Goal: Information Seeking & Learning: Learn about a topic

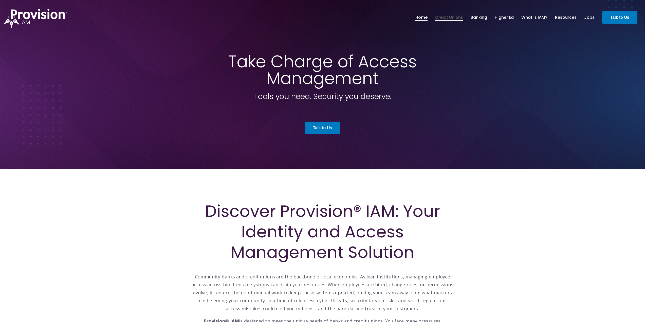
click at [456, 17] on link "Credit Unions" at bounding box center [449, 17] width 28 height 9
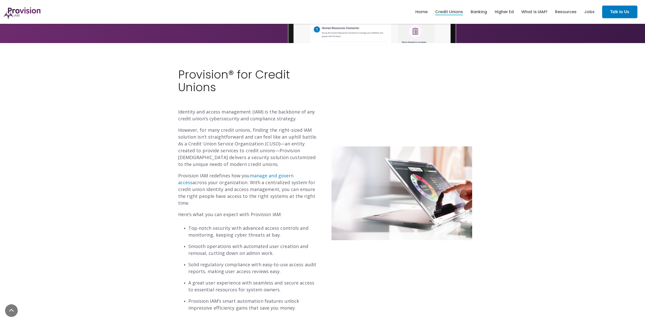
scroll to position [101, 0]
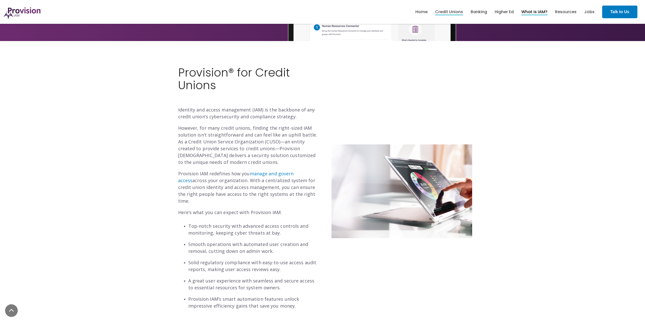
click at [536, 11] on link "What is IAM?" at bounding box center [534, 12] width 26 height 9
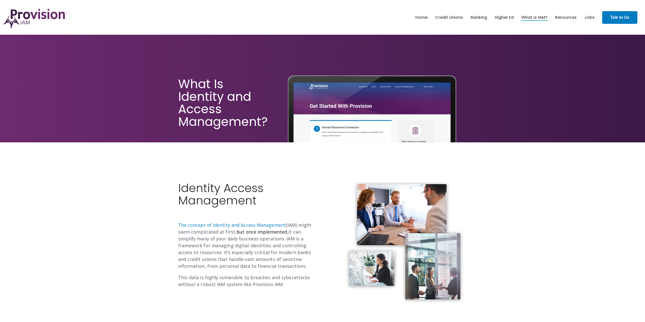
drag, startPoint x: 285, startPoint y: 245, endPoint x: 255, endPoint y: 258, distance: 32.5
click at [255, 258] on p "The concept of Identity and Access Management (IAM) might seem complicated at f…" at bounding box center [248, 246] width 141 height 48
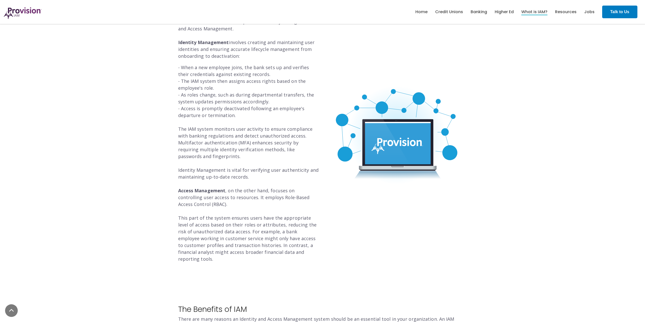
scroll to position [532, 0]
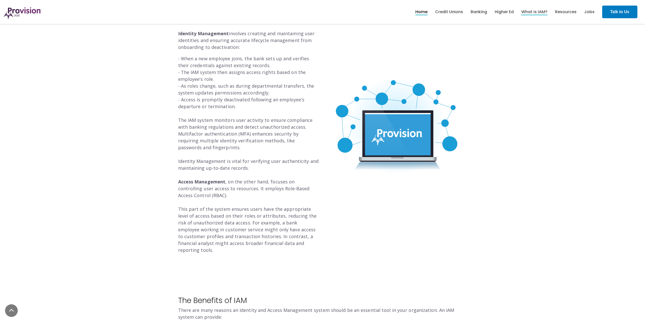
click at [421, 9] on link "Home" at bounding box center [421, 12] width 12 height 9
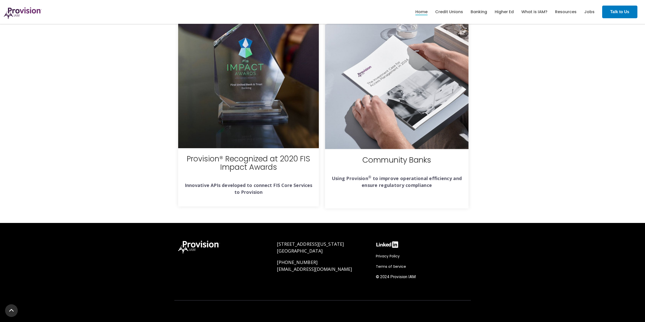
scroll to position [1781, 0]
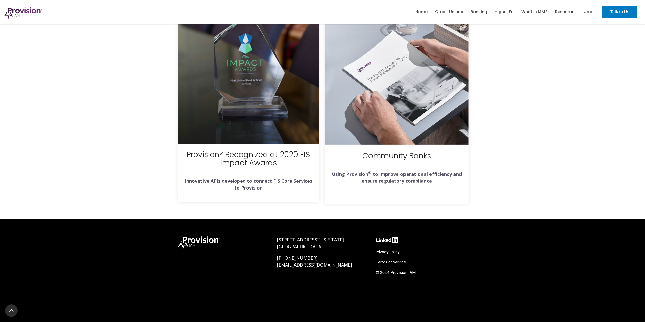
click at [422, 180] on strong "Using Provision ® to improve operational efficiency and ensure regulatory compl…" at bounding box center [397, 177] width 130 height 13
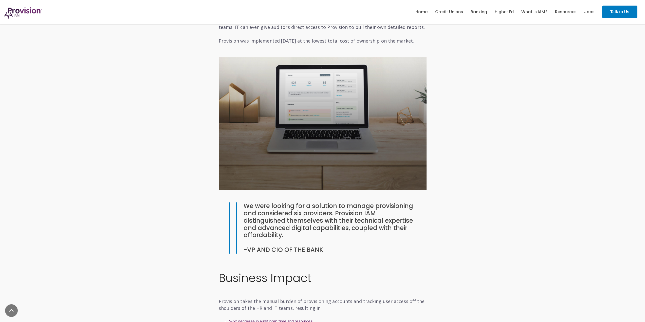
scroll to position [281, 0]
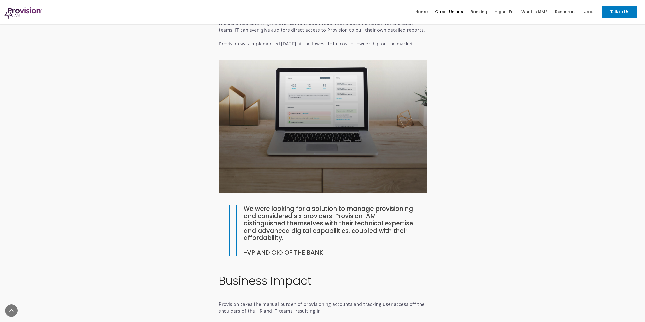
click at [449, 10] on link "Credit Unions" at bounding box center [449, 12] width 28 height 9
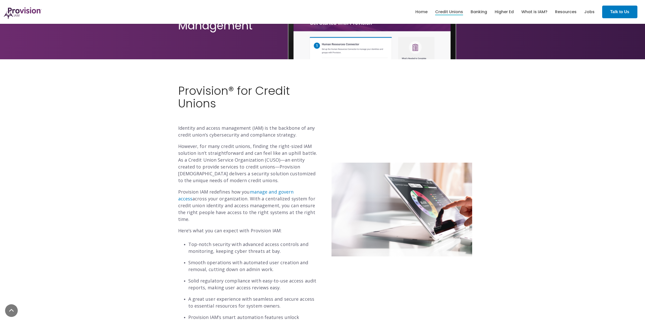
scroll to position [101, 0]
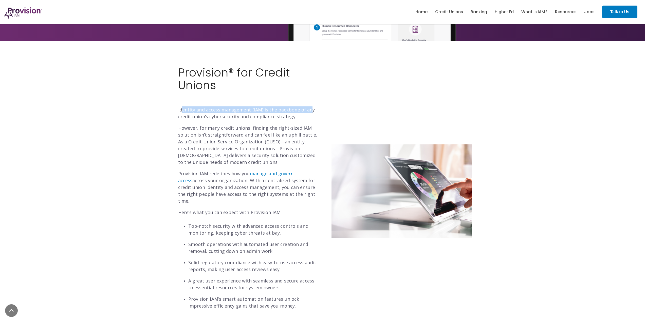
drag, startPoint x: 183, startPoint y: 109, endPoint x: 309, endPoint y: 110, distance: 125.7
click at [309, 110] on p "Identity and access management (IAM) is the backbone of any credit union’s cybe…" at bounding box center [248, 113] width 141 height 14
click at [305, 124] on div "Provision® for Credit Unions Identity and access management (IAM) is the backbo…" at bounding box center [248, 187] width 141 height 243
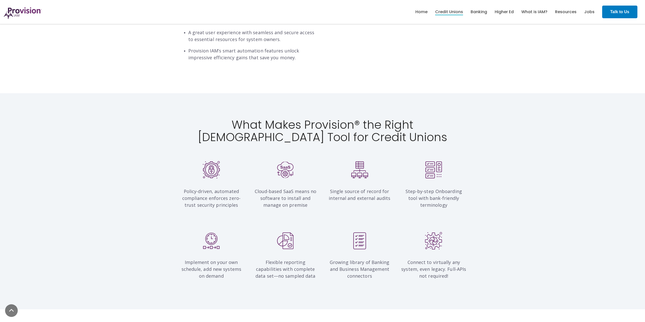
scroll to position [0, 0]
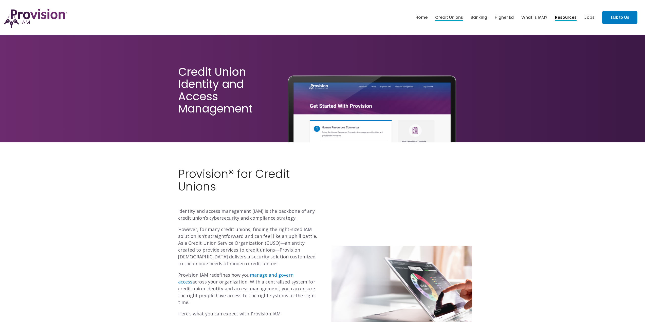
click at [569, 19] on link "Resources" at bounding box center [566, 17] width 22 height 9
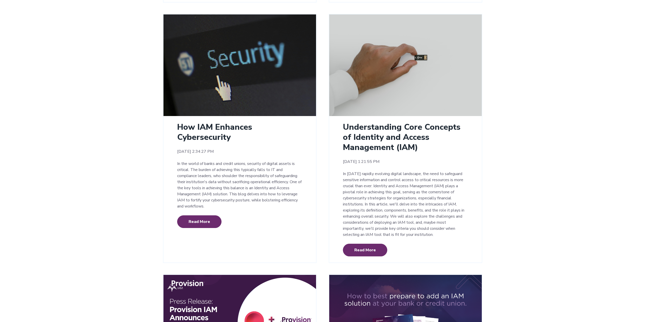
scroll to position [608, 0]
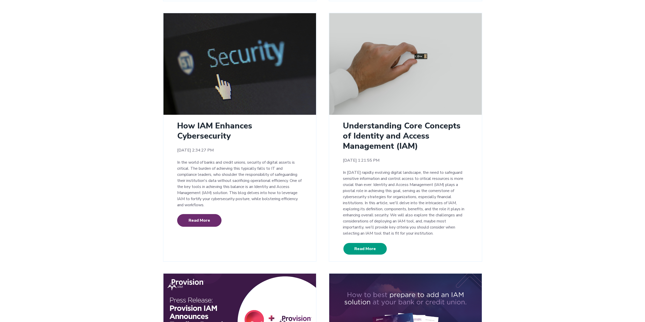
click at [366, 243] on link "Read More" at bounding box center [365, 249] width 44 height 13
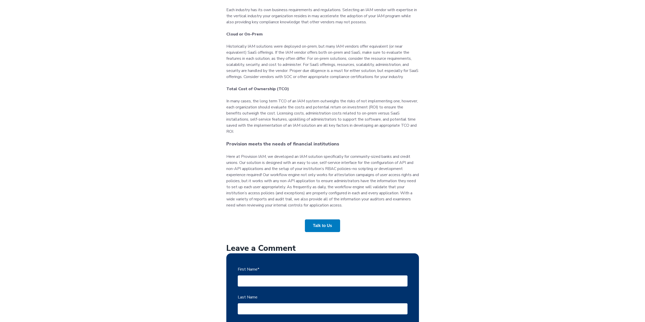
scroll to position [1267, 0]
